Goal: Find specific fact

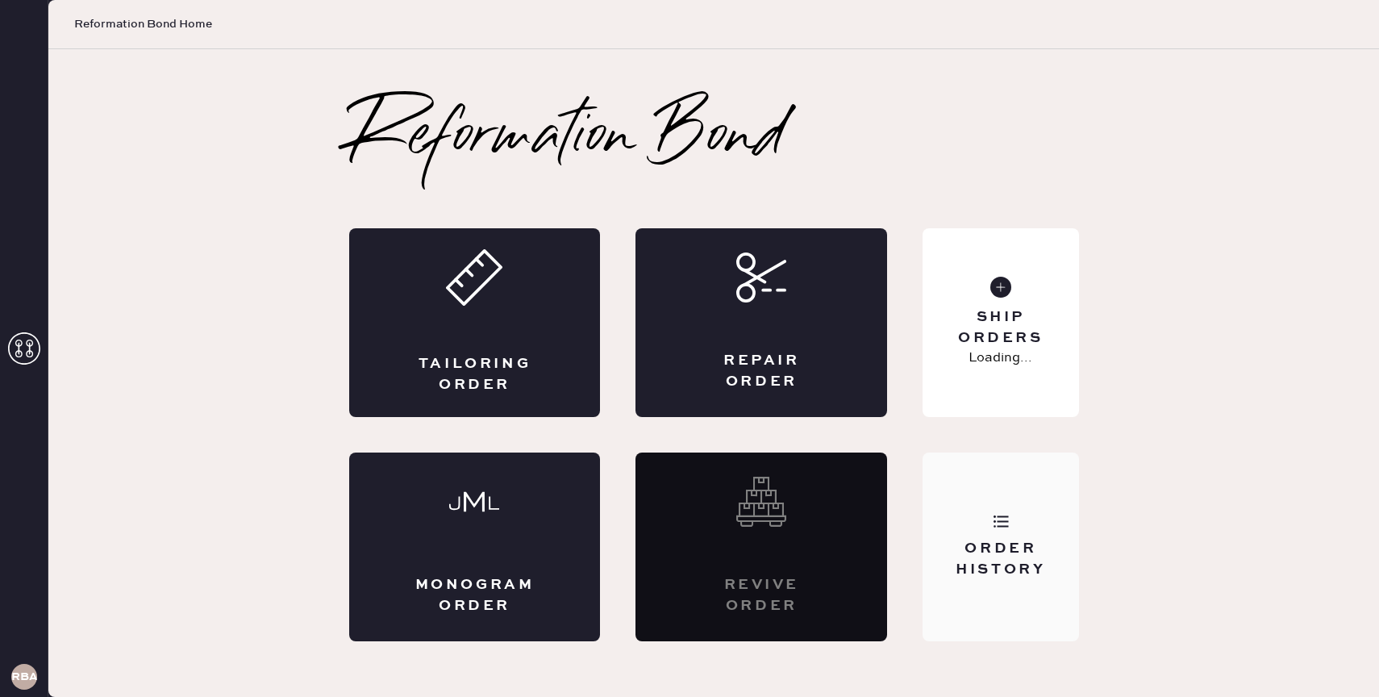
click at [994, 581] on div "Order History" at bounding box center [1001, 546] width 156 height 189
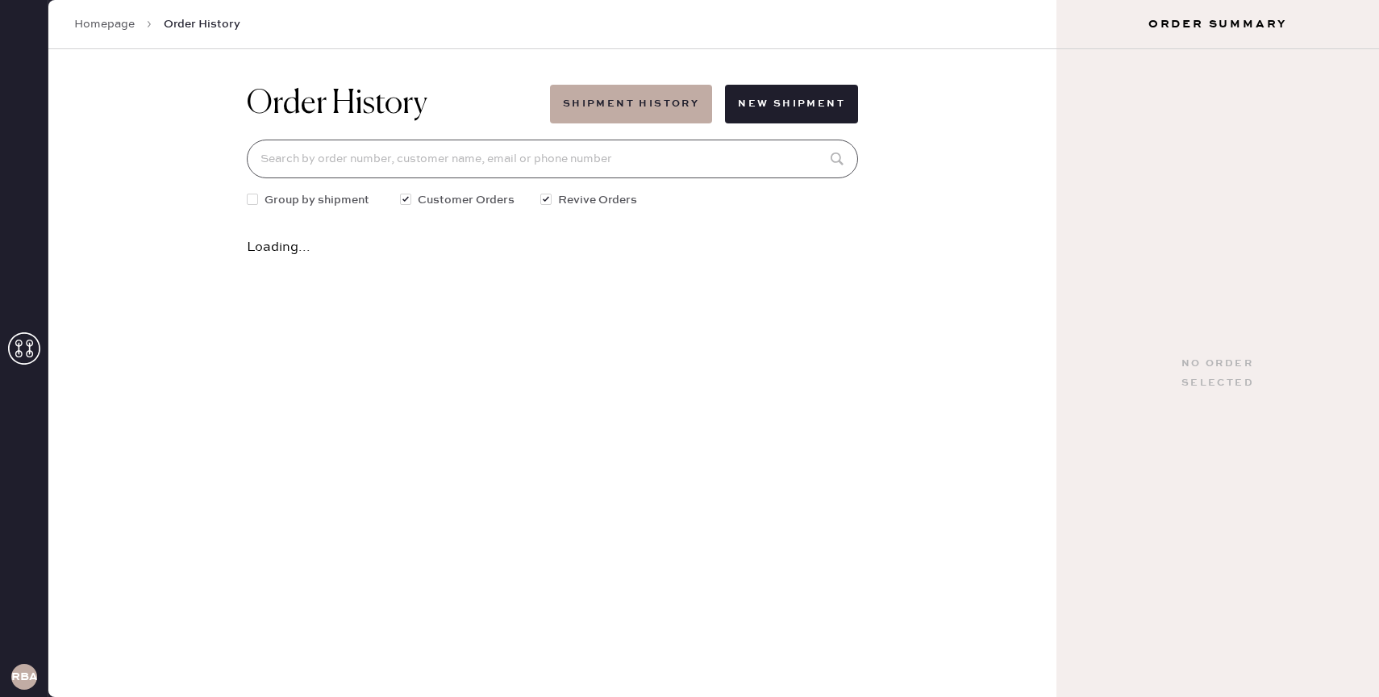
click at [593, 158] on input at bounding box center [552, 159] width 611 height 39
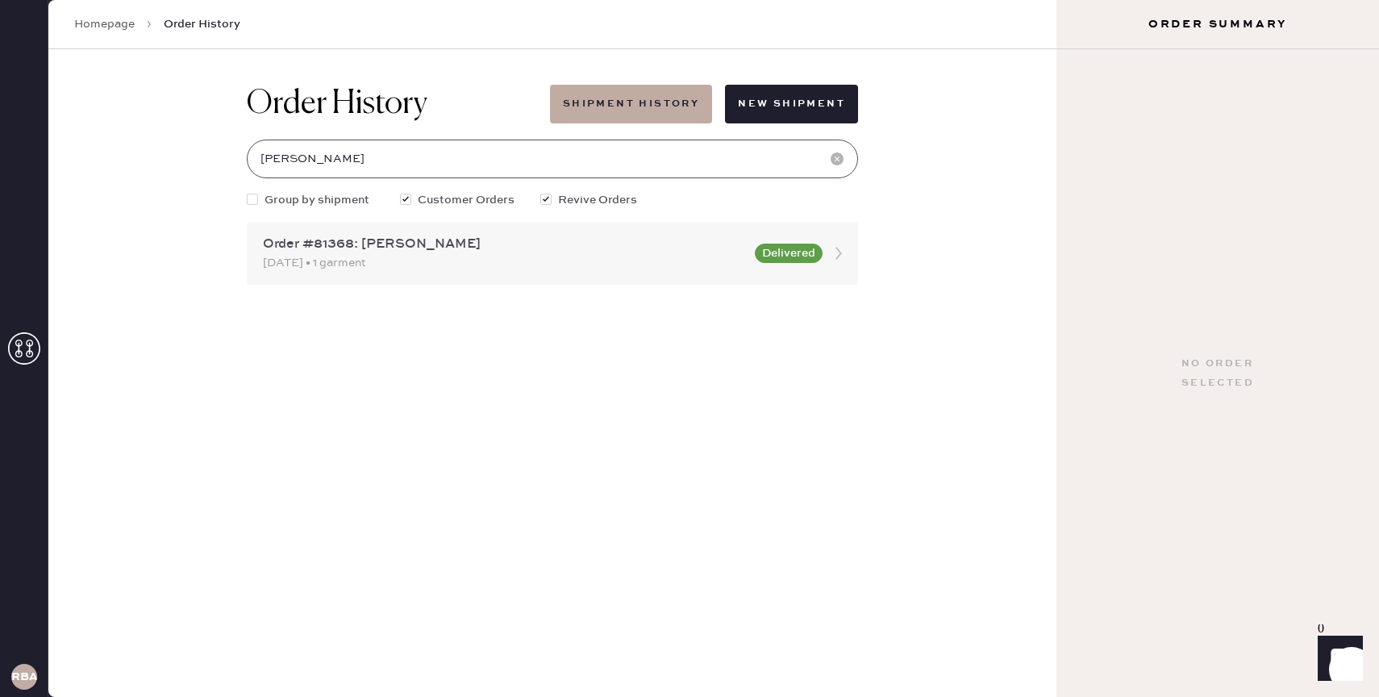
type input "[PERSON_NAME]"
click at [594, 256] on div "[DATE] • 1 garment" at bounding box center [504, 263] width 482 height 18
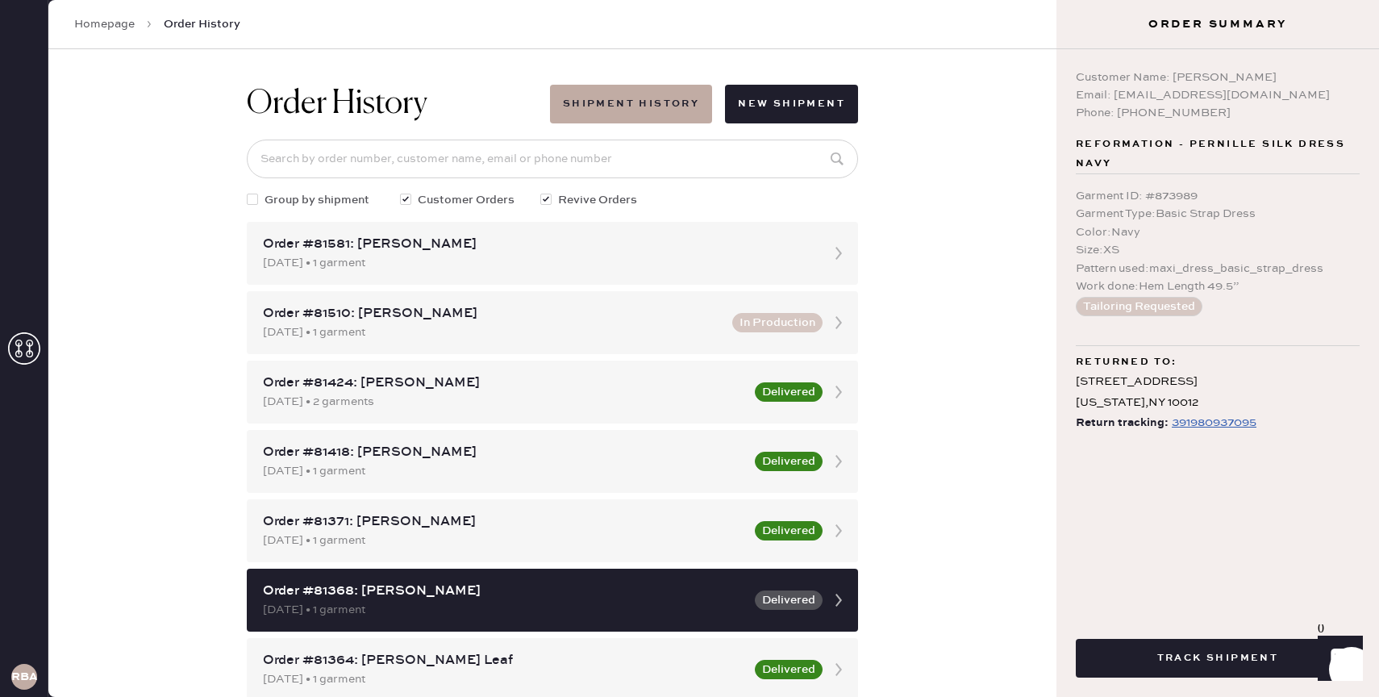
click at [1149, 95] on div "Email: [EMAIL_ADDRESS][DOMAIN_NAME]" at bounding box center [1218, 95] width 284 height 18
click at [1159, 103] on div "Email: [EMAIL_ADDRESS][DOMAIN_NAME]" at bounding box center [1218, 95] width 284 height 18
drag, startPoint x: 1116, startPoint y: 92, endPoint x: 1204, endPoint y: 94, distance: 87.9
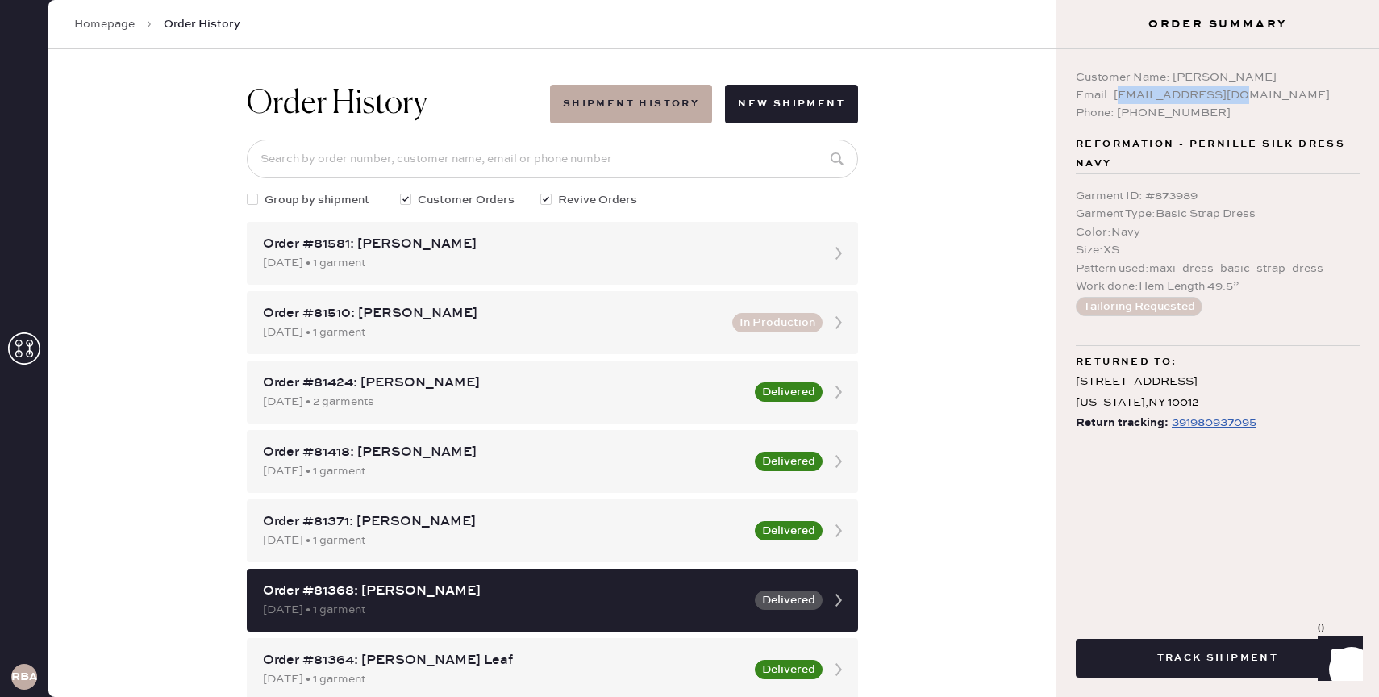
click at [1204, 94] on div "Email: [EMAIL_ADDRESS][DOMAIN_NAME]" at bounding box center [1218, 95] width 284 height 18
drag, startPoint x: 1209, startPoint y: 94, endPoint x: 1114, endPoint y: 99, distance: 94.5
click at [1114, 99] on div "Email: [EMAIL_ADDRESS][DOMAIN_NAME]" at bounding box center [1218, 95] width 284 height 18
copy div "[EMAIL_ADDRESS][DOMAIN_NAME]"
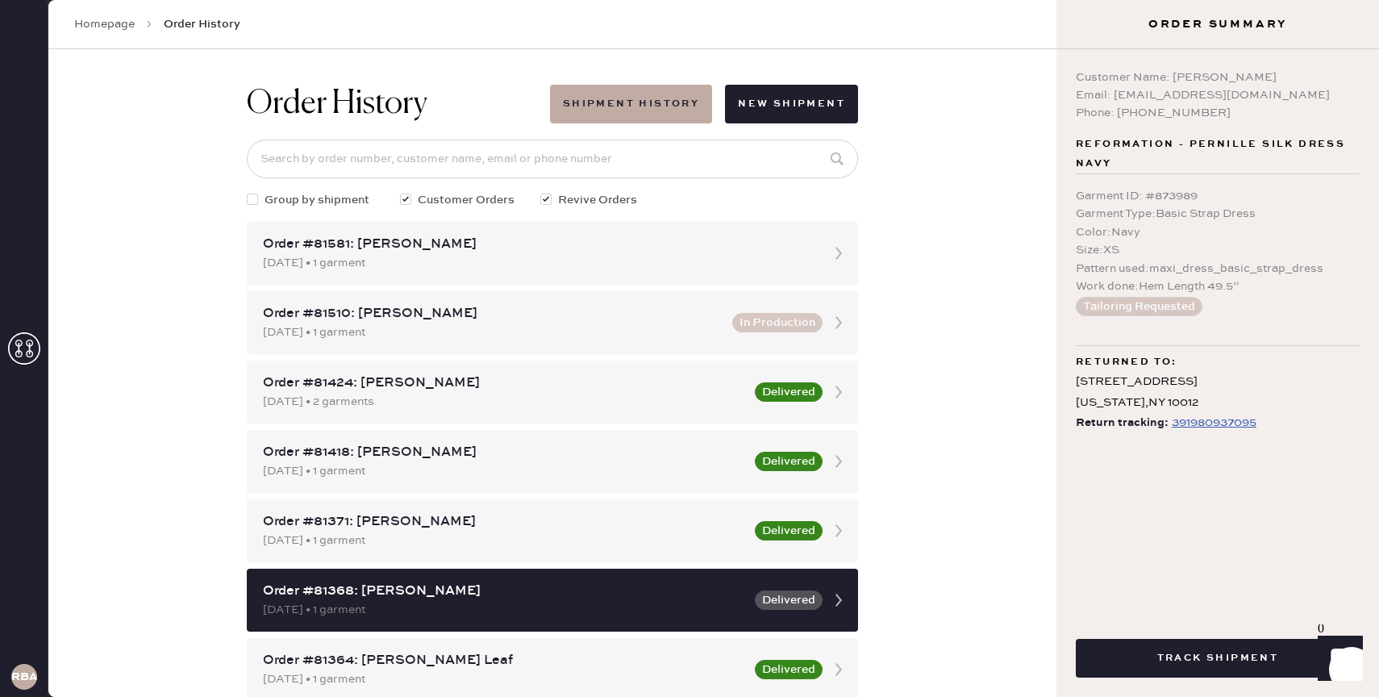
click at [319, 102] on h1 "Order History" at bounding box center [337, 104] width 181 height 39
click at [90, 26] on link "Homepage" at bounding box center [104, 24] width 60 height 16
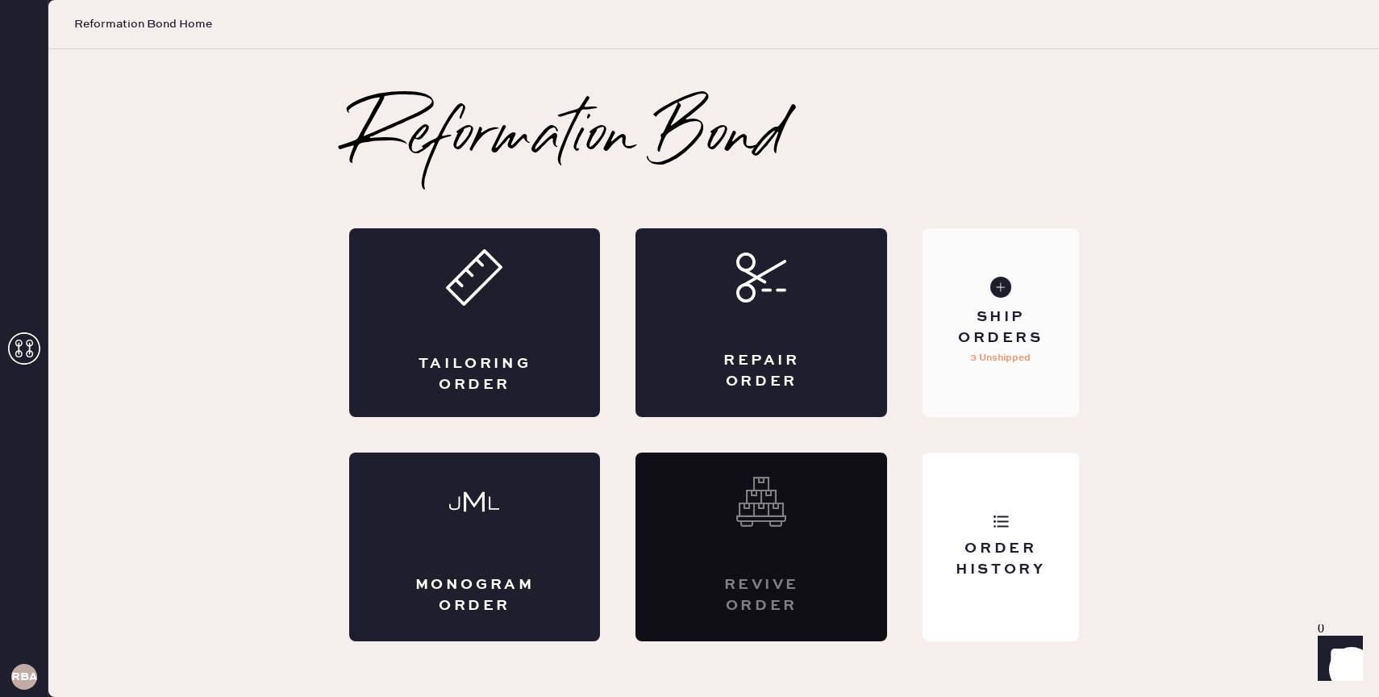
click at [1043, 334] on div "Ship Orders" at bounding box center [1000, 327] width 130 height 40
